Goal: Information Seeking & Learning: Learn about a topic

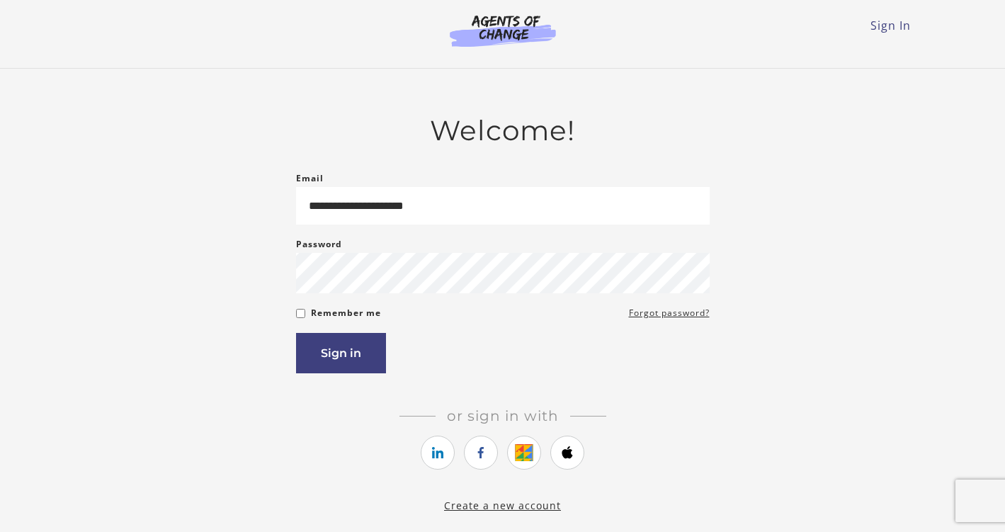
type input "**********"
click at [338, 354] on button "Sign in" at bounding box center [341, 353] width 90 height 40
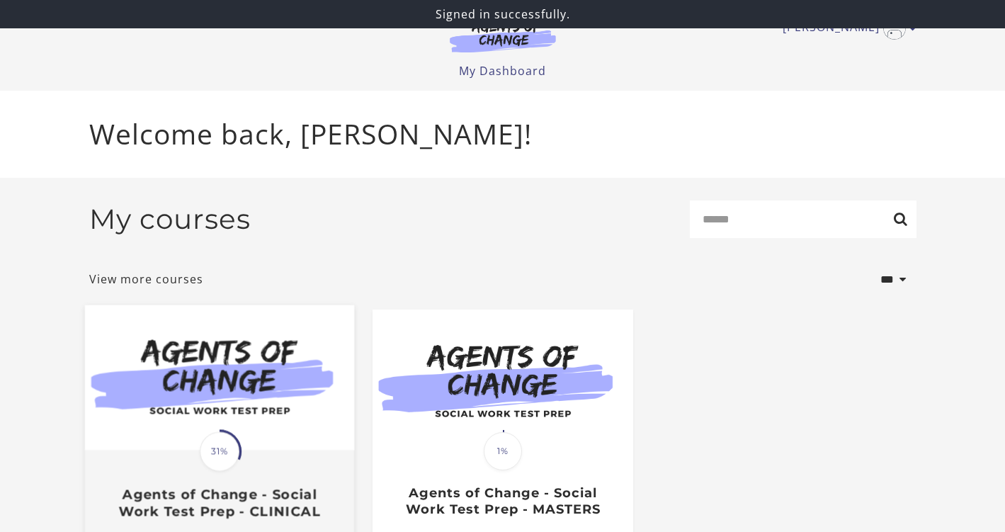
click at [223, 419] on img at bounding box center [218, 377] width 269 height 145
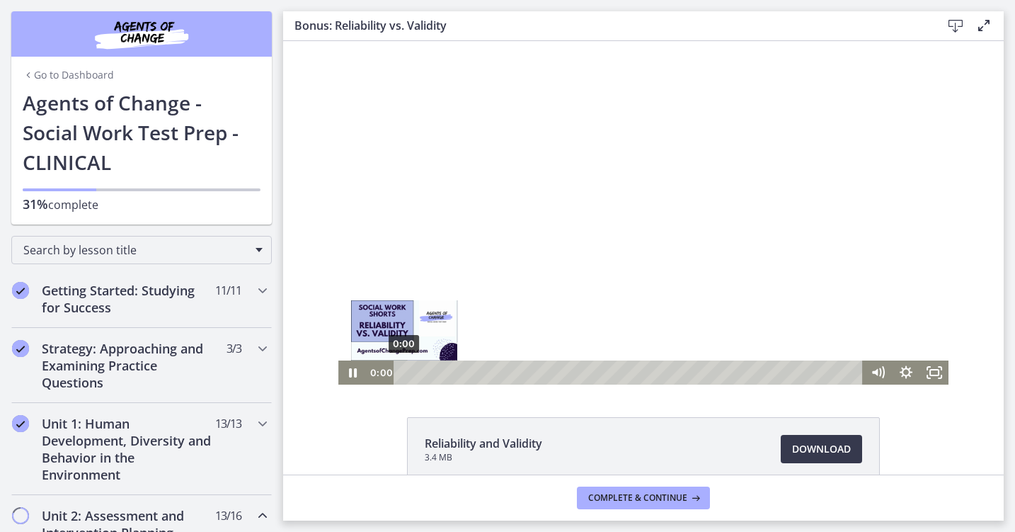
click at [404, 368] on div "0:00" at bounding box center [630, 372] width 452 height 24
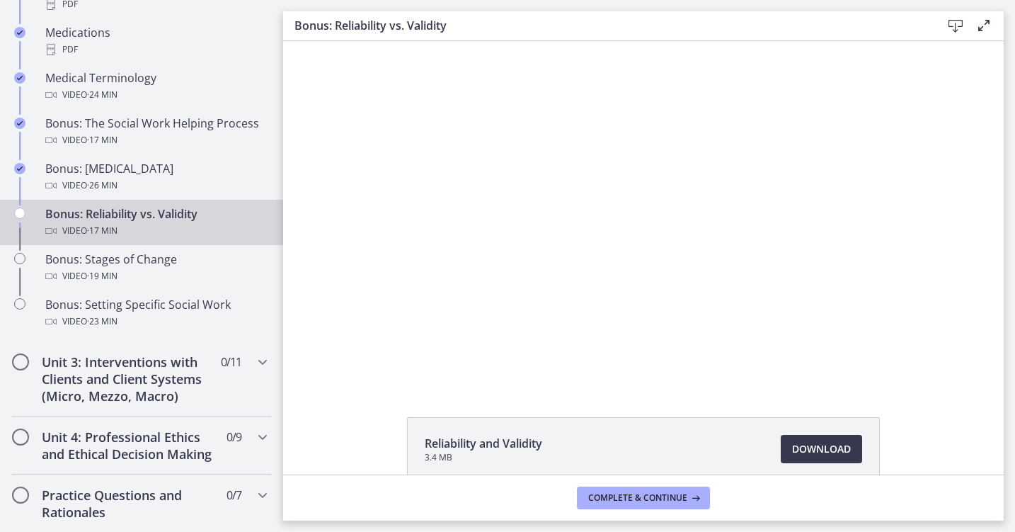
scroll to position [1112, 0]
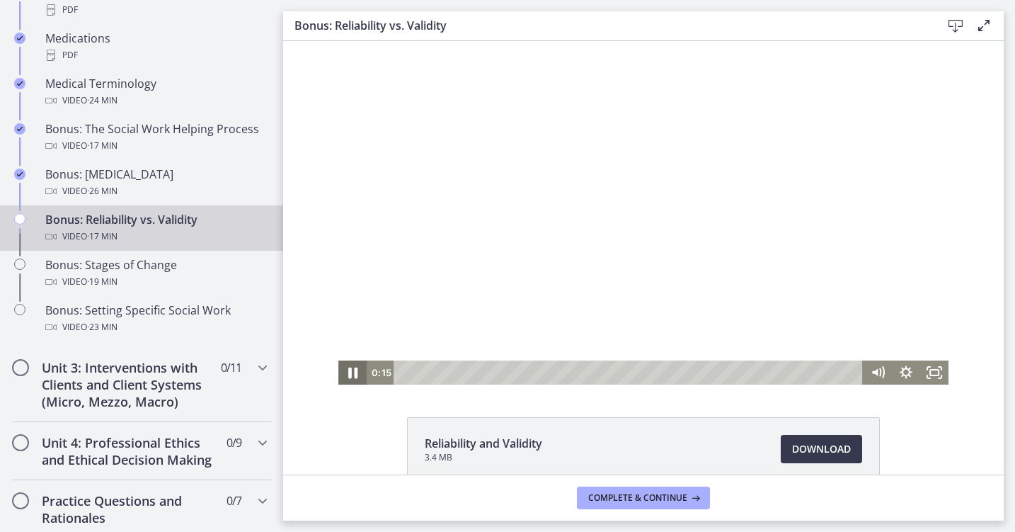
click at [348, 372] on icon "Pause" at bounding box center [352, 372] width 9 height 11
click at [350, 373] on icon "Play Video" at bounding box center [353, 372] width 7 height 10
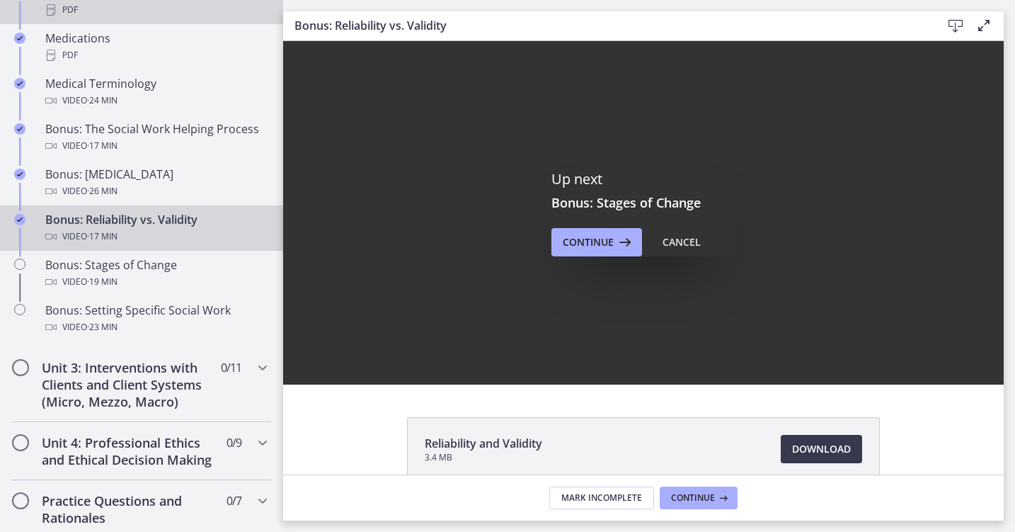
scroll to position [0, 0]
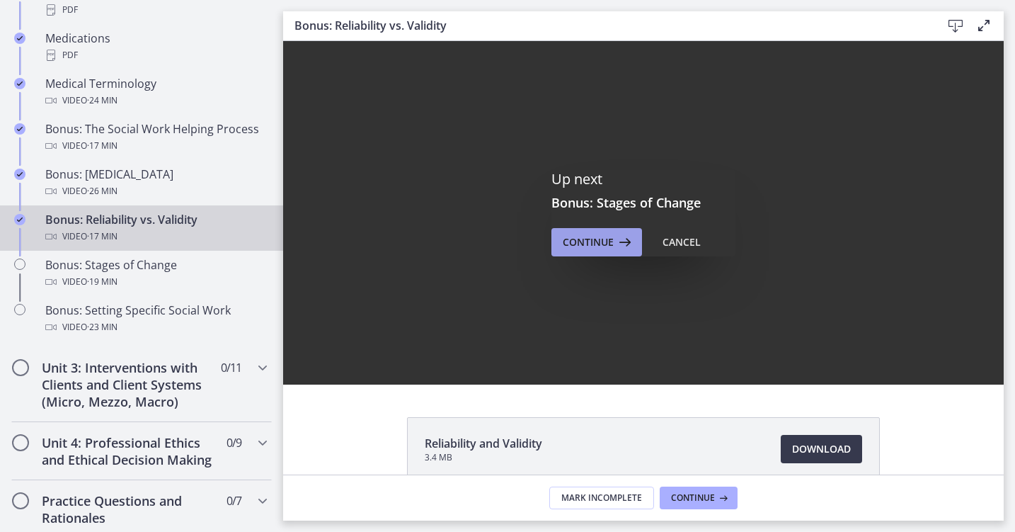
click at [576, 244] on span "Continue" at bounding box center [588, 242] width 51 height 17
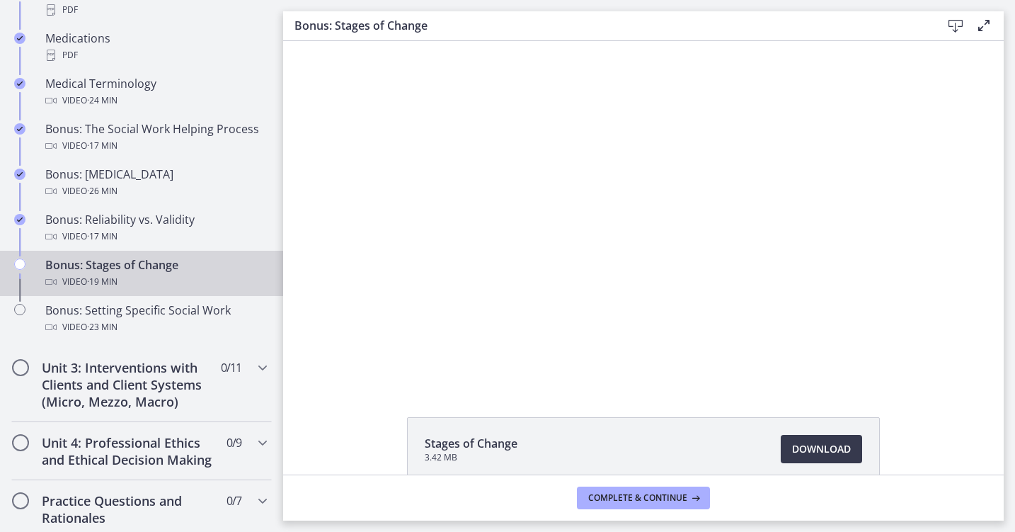
drag, startPoint x: 566, startPoint y: 347, endPoint x: 286, endPoint y: 231, distance: 302.8
